Goal: Task Accomplishment & Management: Manage account settings

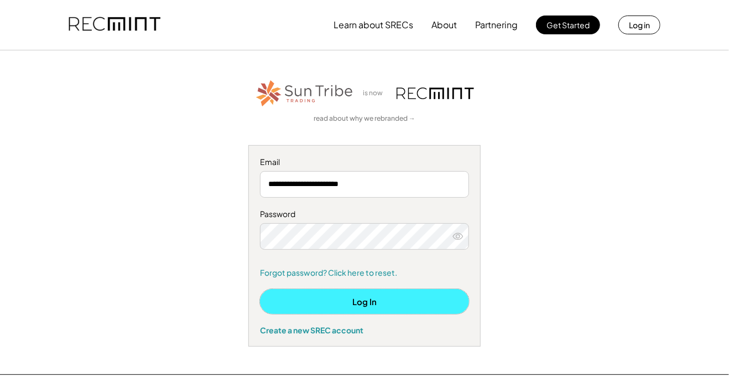
click at [358, 307] on button "Log In" at bounding box center [364, 301] width 209 height 25
click at [369, 301] on button "Log In" at bounding box center [364, 301] width 209 height 25
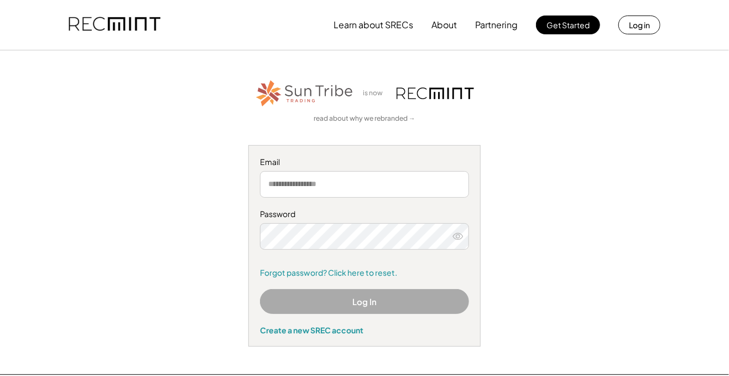
type input "**********"
click at [353, 304] on button "Log In" at bounding box center [364, 301] width 209 height 25
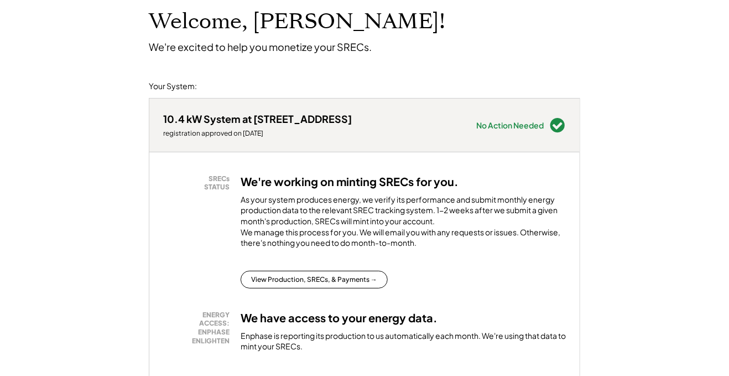
scroll to position [70, 0]
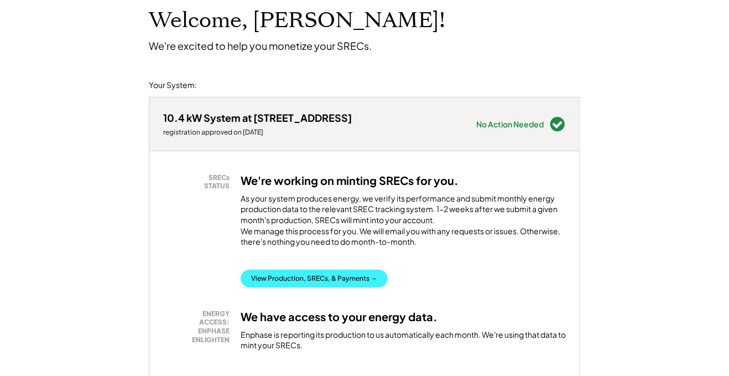
click at [342, 287] on button "View Production, SRECs, & Payments →" at bounding box center [314, 278] width 147 height 18
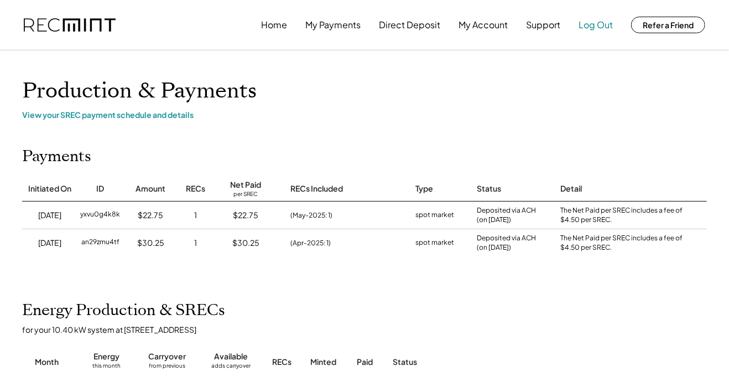
click at [581, 24] on button "Log Out" at bounding box center [596, 25] width 34 height 22
